Goal: Task Accomplishment & Management: Use online tool/utility

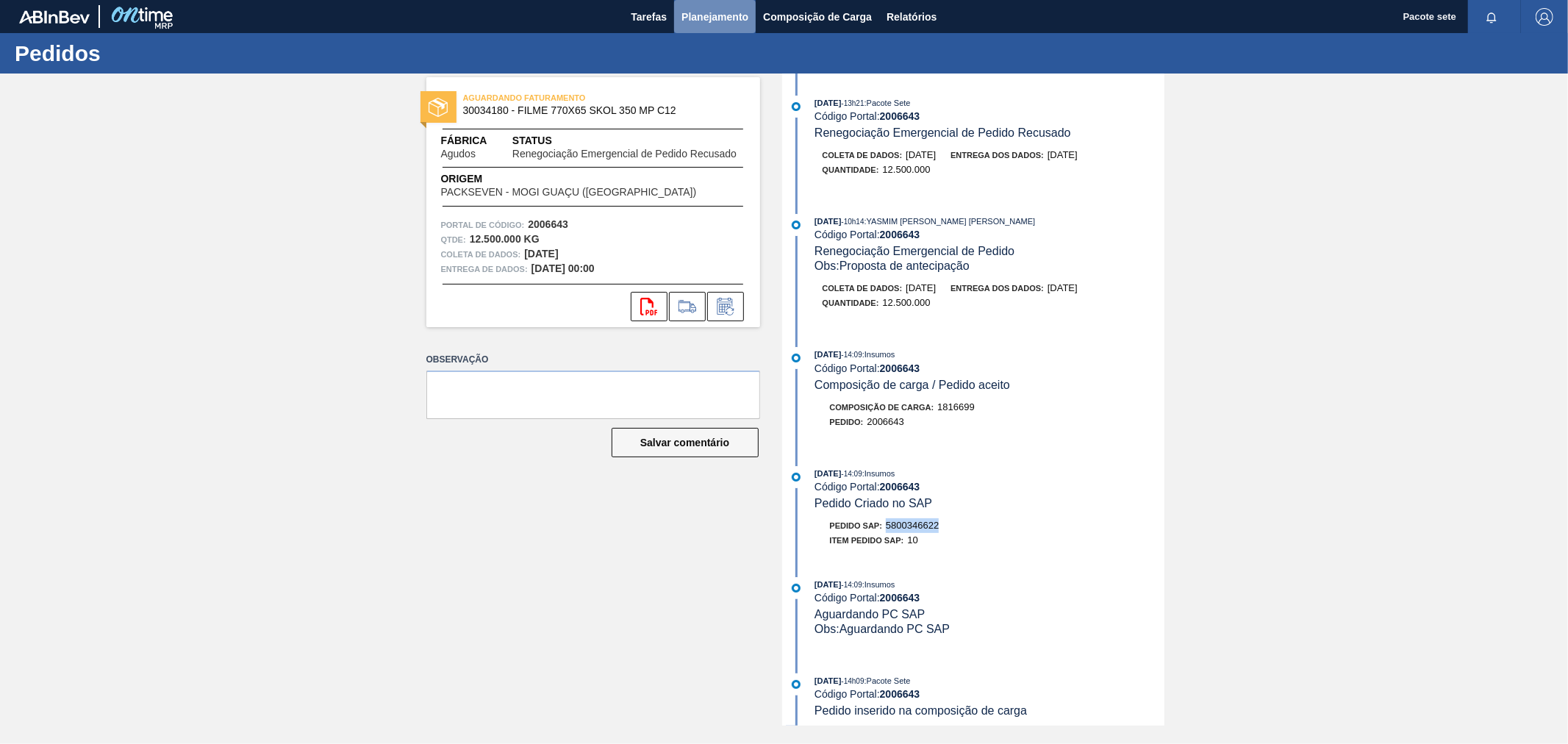
click at [723, 13] on font "Planejamento" at bounding box center [714, 16] width 67 height 12
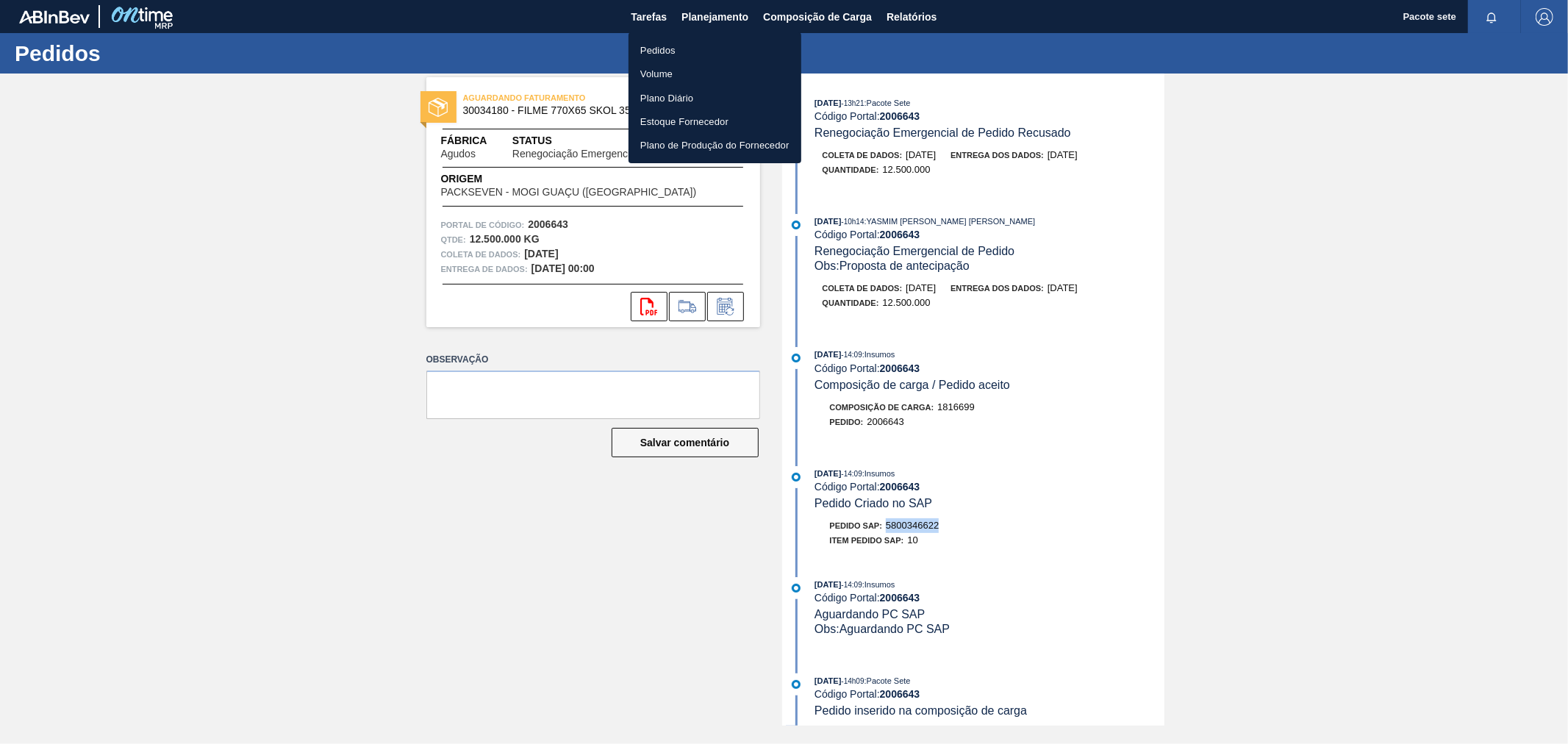
click at [655, 49] on font "Pedidos" at bounding box center [657, 49] width 35 height 11
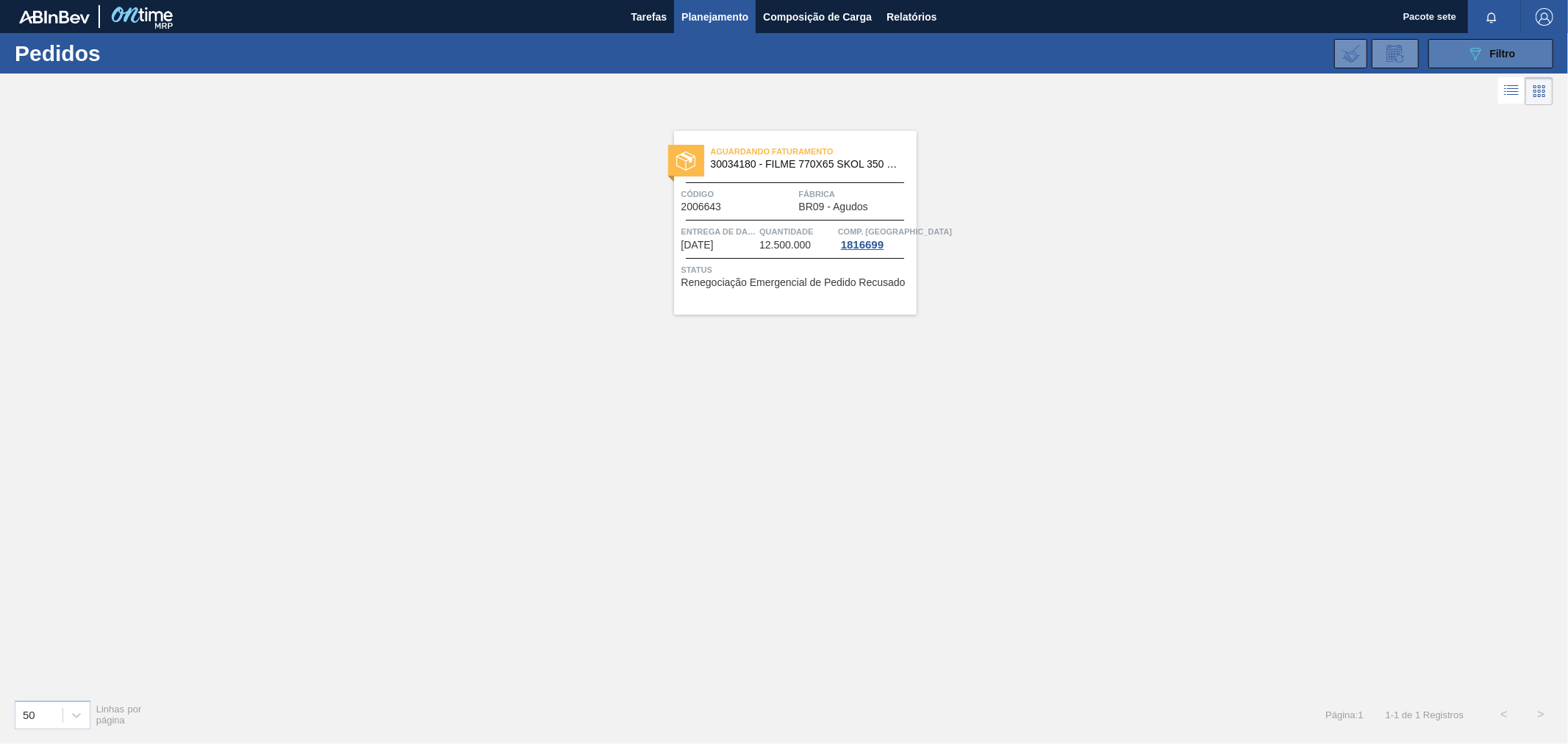
click at [1490, 59] on font "Filtro" at bounding box center [1502, 54] width 26 height 12
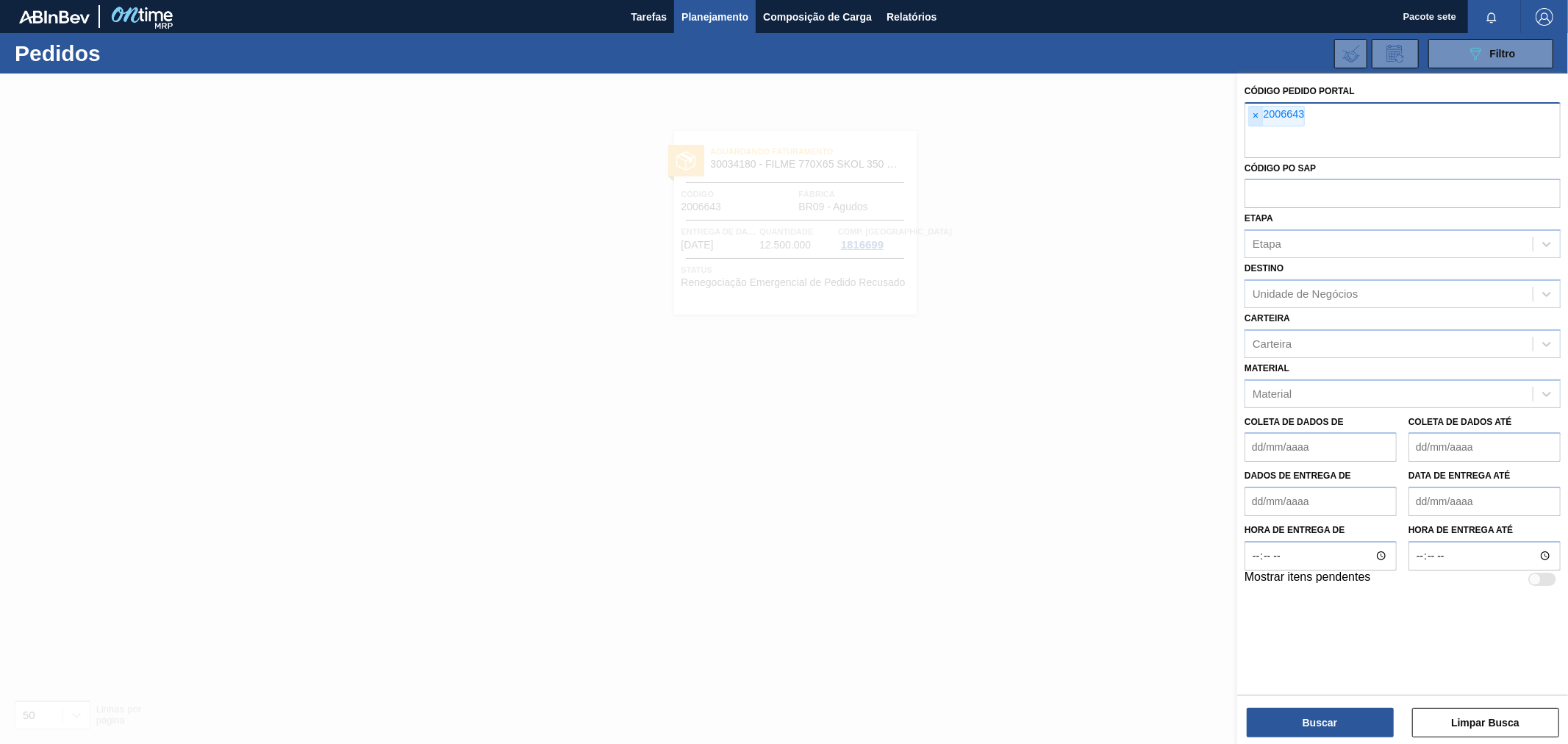
click at [1252, 121] on span "×" at bounding box center [1255, 115] width 14 height 19
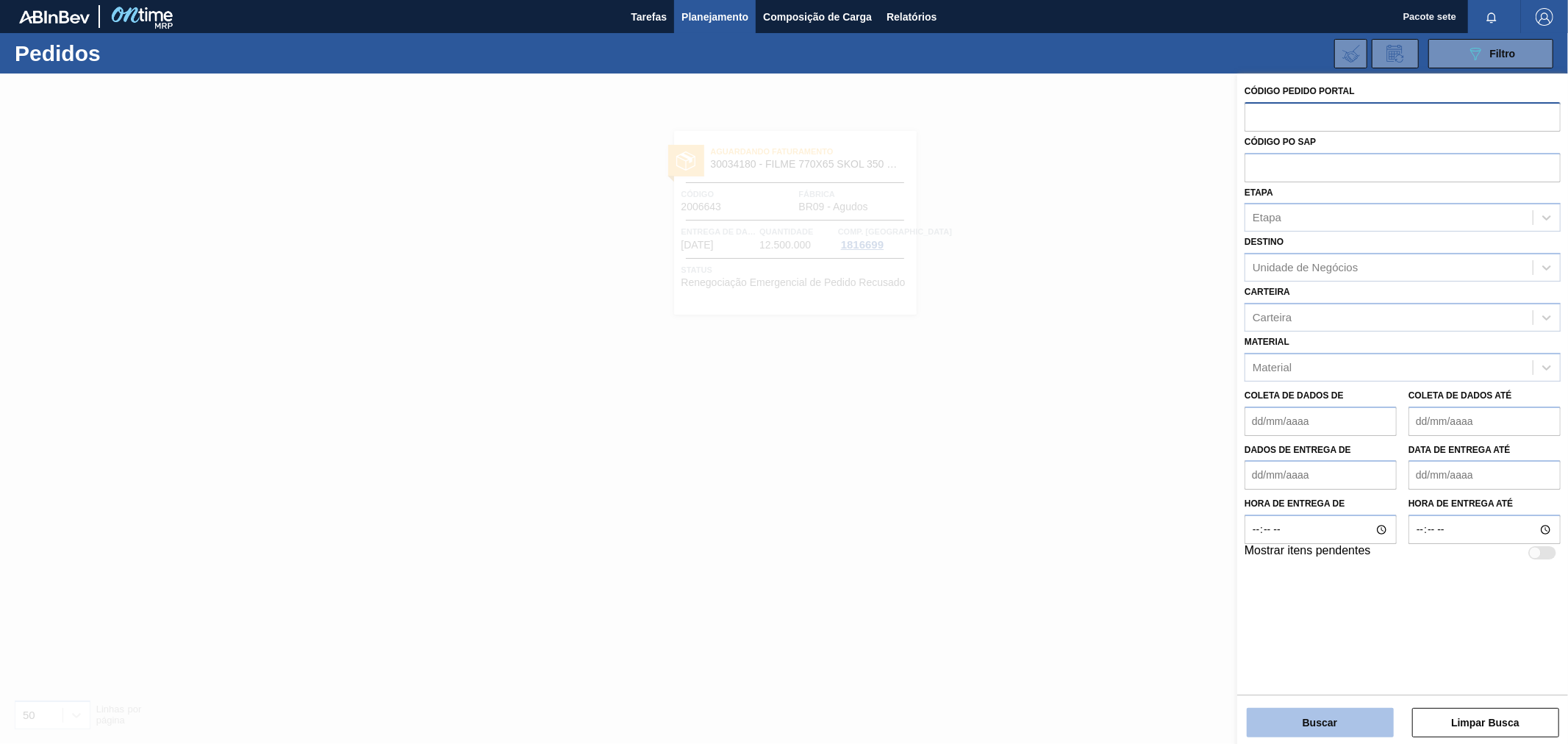
click at [1293, 713] on button "Buscar" at bounding box center [1320, 723] width 147 height 30
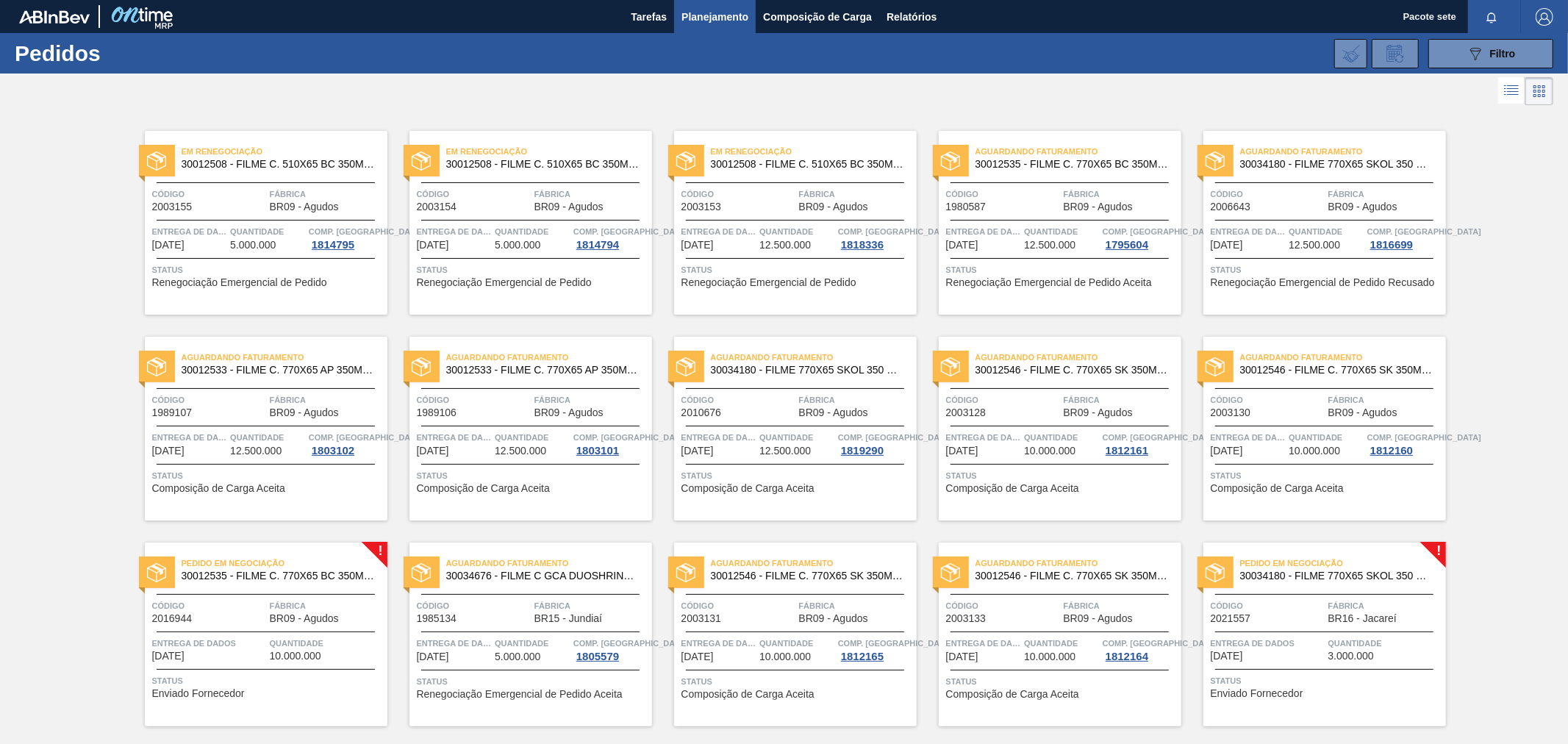
click at [179, 402] on font "Código" at bounding box center [168, 399] width 33 height 9
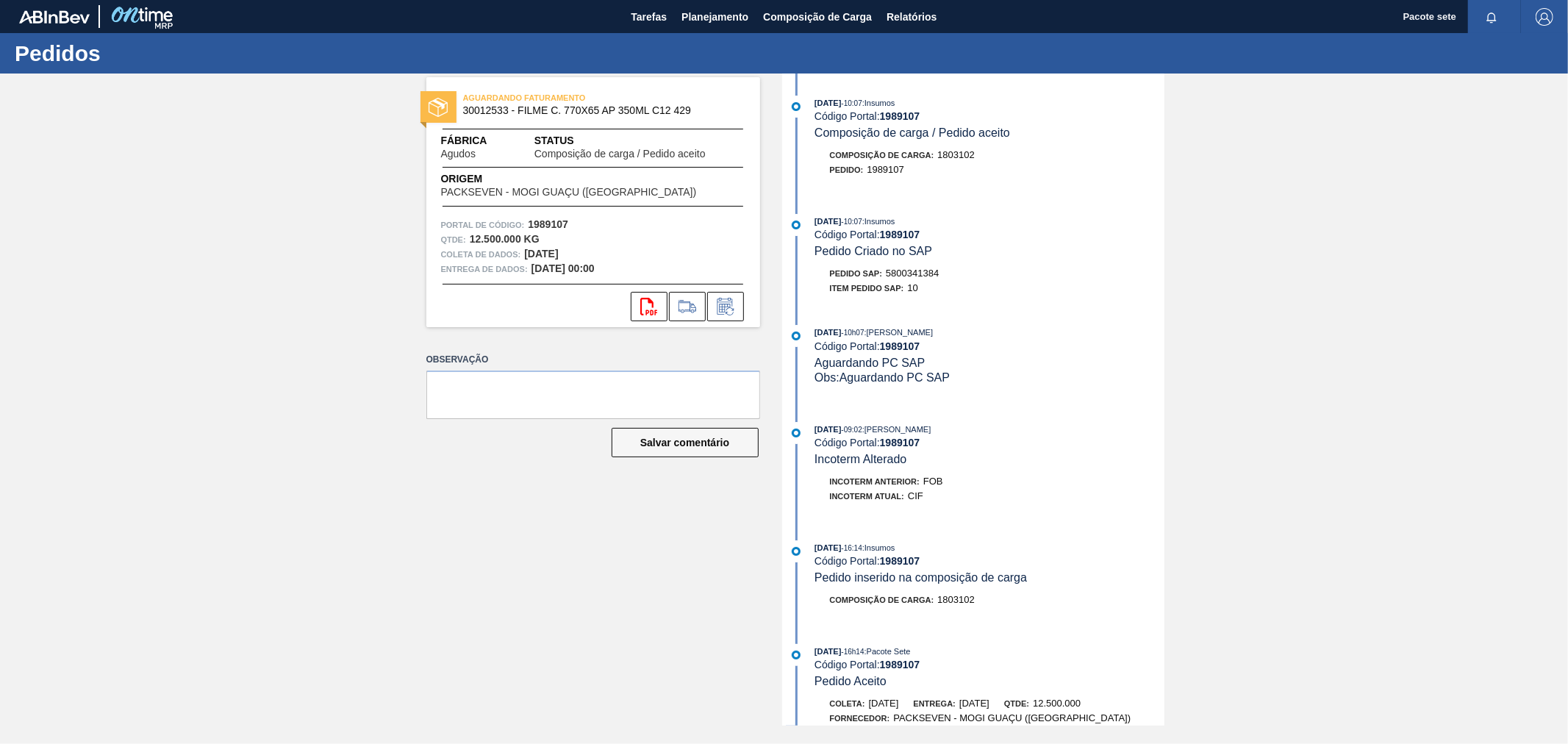
click at [885, 172] on font "1989107" at bounding box center [885, 169] width 37 height 11
copy font "1989107"
click at [908, 567] on font "1989107" at bounding box center [900, 561] width 40 height 12
